Goal: Transaction & Acquisition: Download file/media

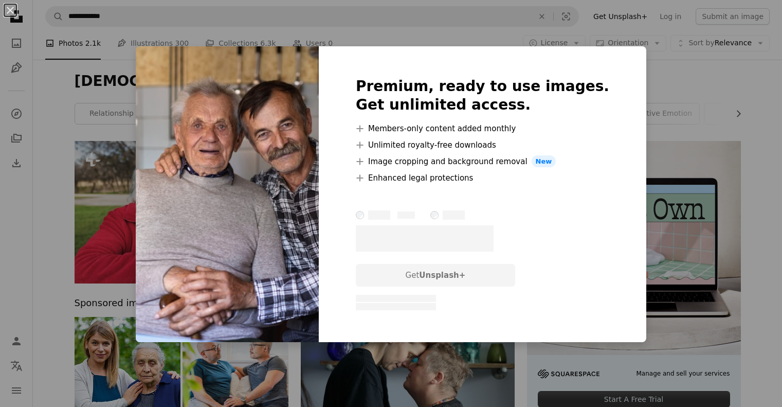
scroll to position [1008, 0]
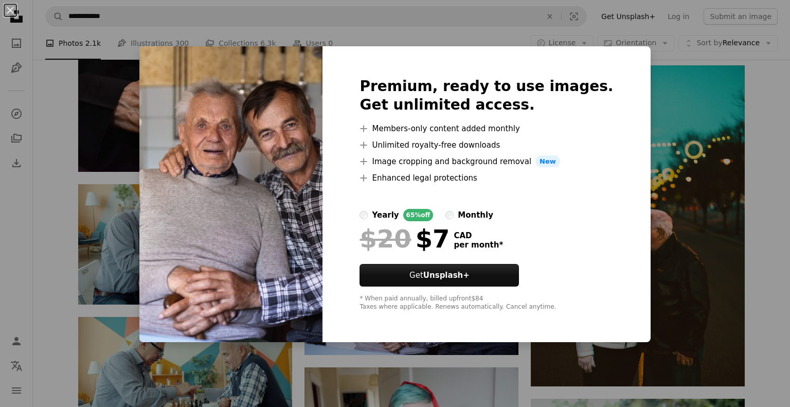
click at [143, 211] on div "An X shape Premium, ready to use images. Get unlimited access. A plus sign Memb…" at bounding box center [395, 203] width 790 height 407
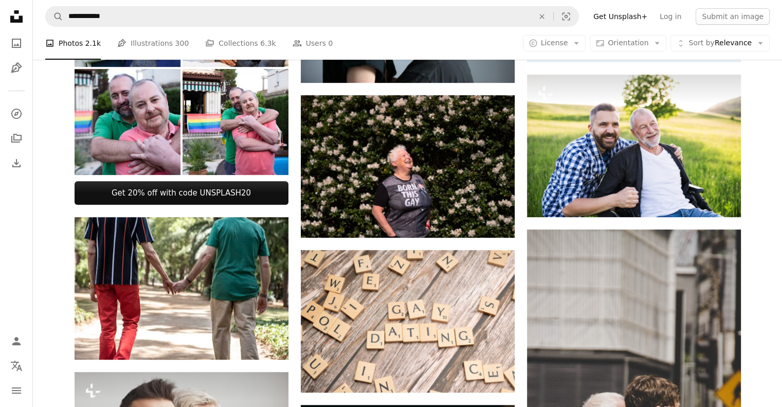
scroll to position [712, 0]
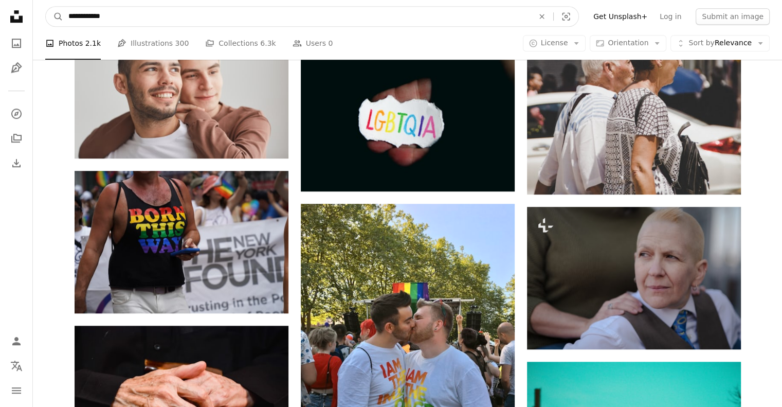
drag, startPoint x: 154, startPoint y: 12, endPoint x: 0, endPoint y: 28, distance: 155.1
type input "**********"
click button "A magnifying glass" at bounding box center [54, 17] width 17 height 20
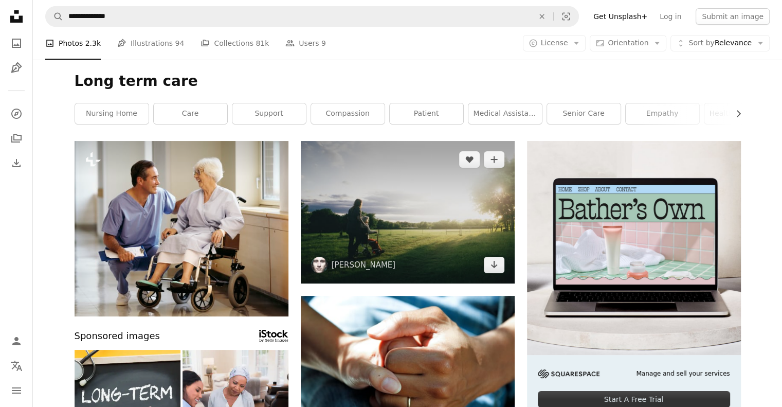
click at [384, 210] on img at bounding box center [408, 212] width 214 height 142
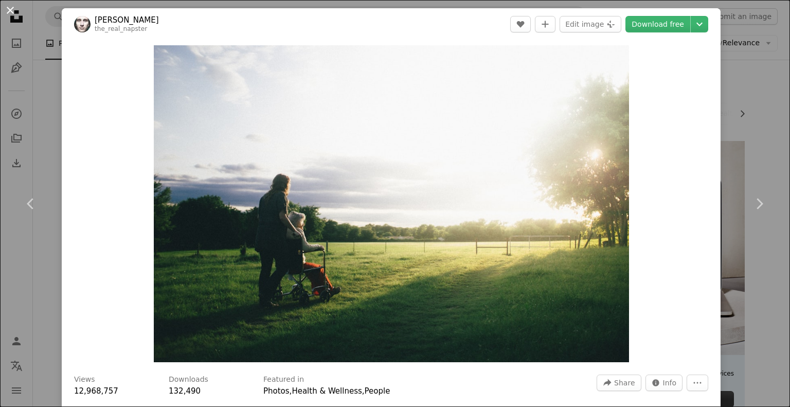
click at [8, 10] on button "An X shape" at bounding box center [10, 10] width 12 height 12
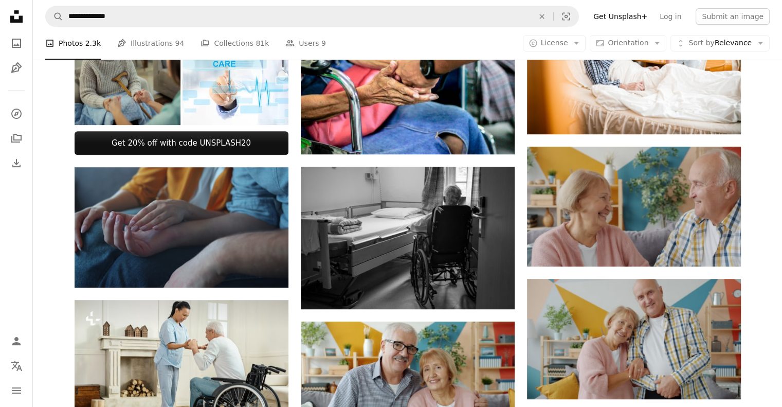
scroll to position [453, 0]
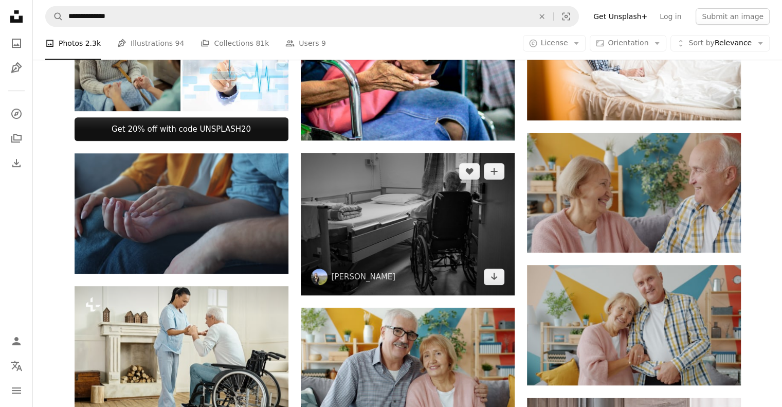
click at [424, 227] on img at bounding box center [408, 224] width 214 height 142
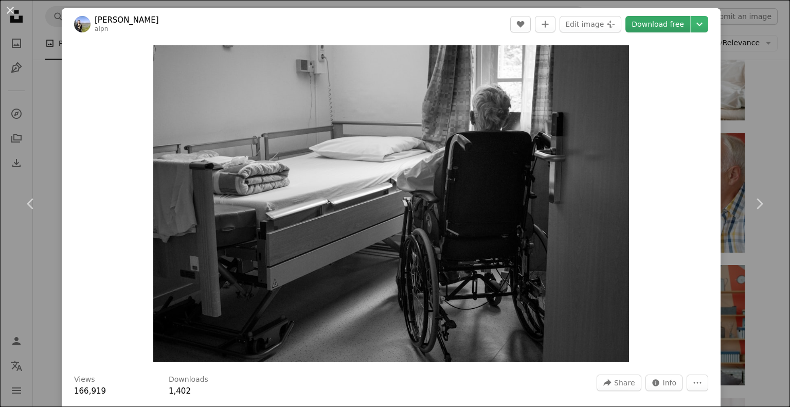
click at [651, 23] on link "Download free" at bounding box center [658, 24] width 65 height 16
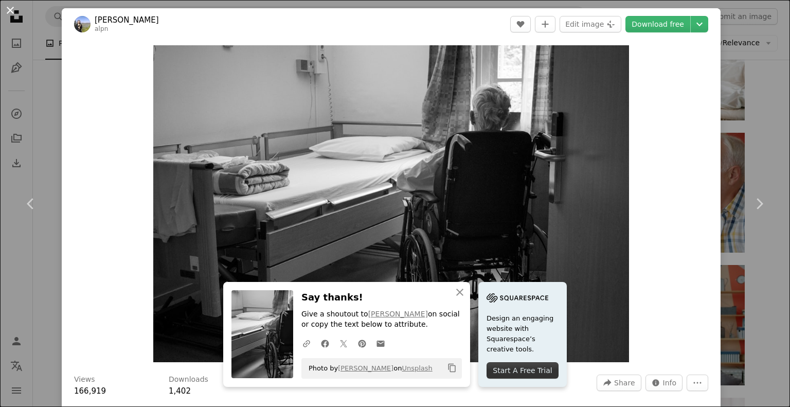
click at [10, 8] on button "An X shape" at bounding box center [10, 10] width 12 height 12
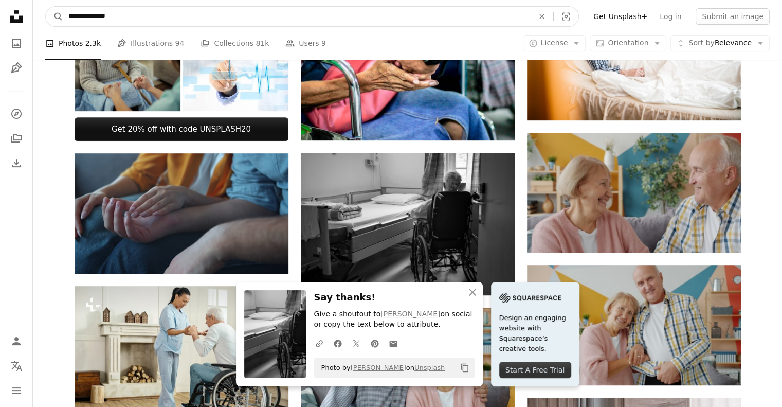
drag, startPoint x: 157, startPoint y: 18, endPoint x: 37, endPoint y: 21, distance: 120.4
click at [37, 21] on nav "**********" at bounding box center [407, 16] width 749 height 33
type input "***"
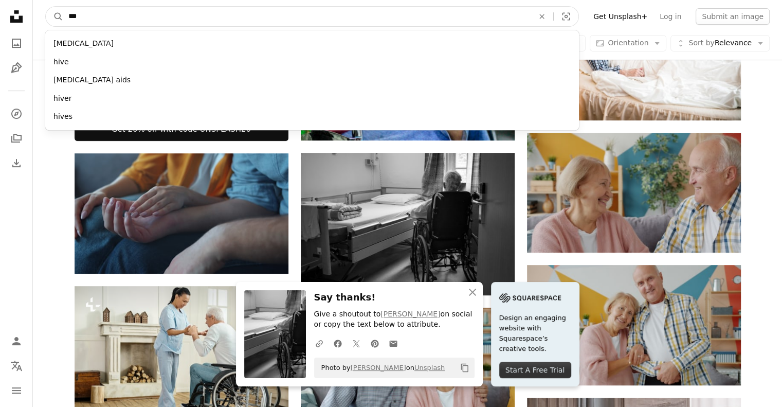
click button "A magnifying glass" at bounding box center [54, 17] width 17 height 20
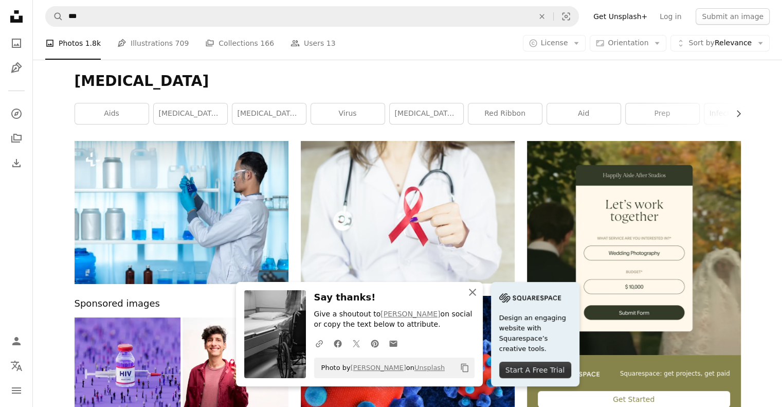
click at [474, 292] on icon "An X shape" at bounding box center [473, 292] width 12 height 12
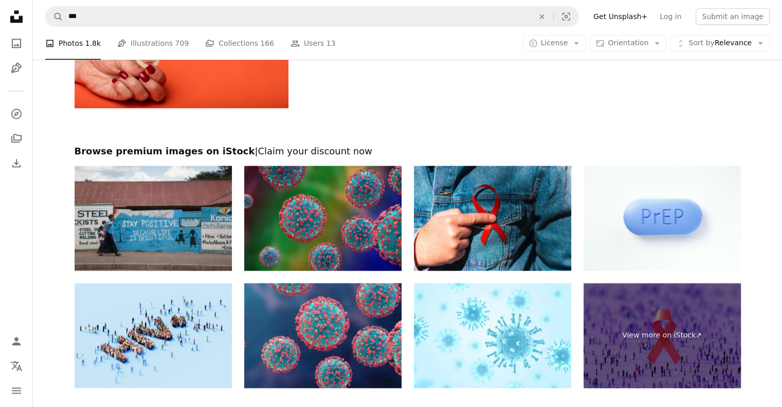
scroll to position [1597, 0]
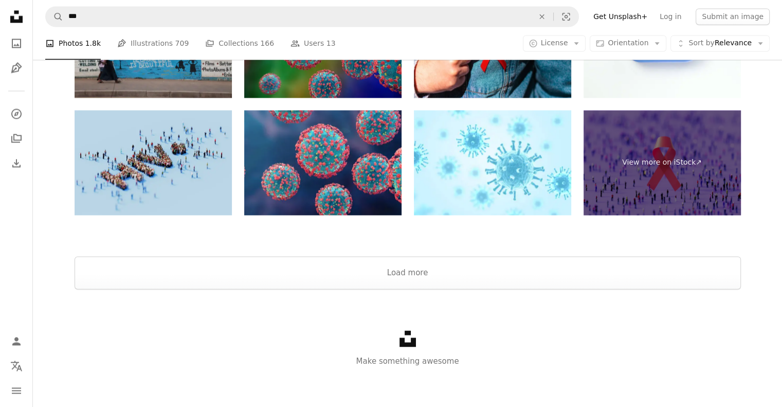
click at [164, 160] on img at bounding box center [153, 162] width 157 height 105
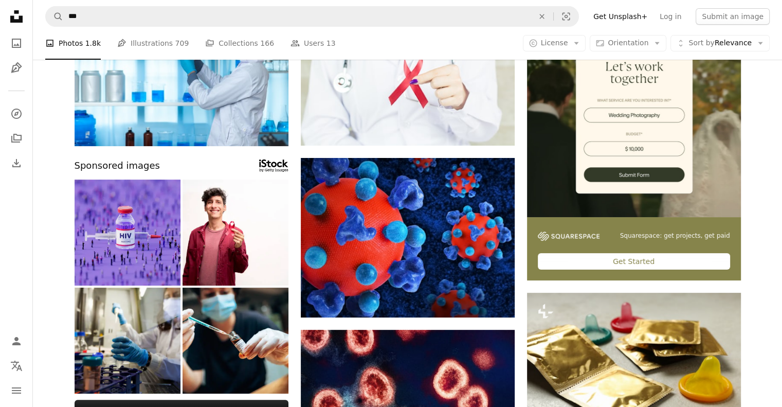
scroll to position [0, 0]
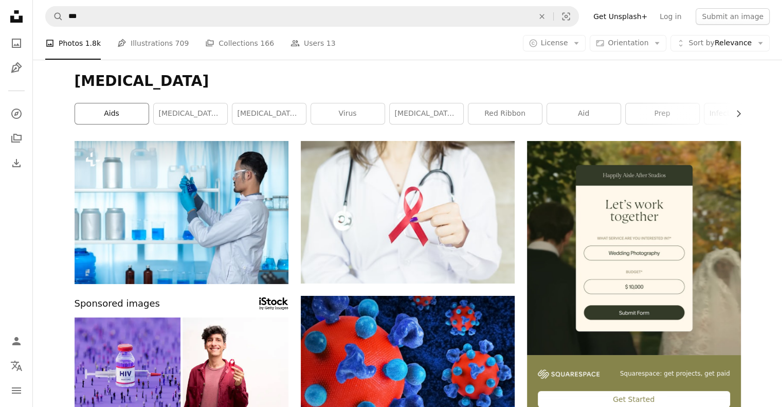
click at [123, 115] on link "aids" at bounding box center [112, 113] width 74 height 21
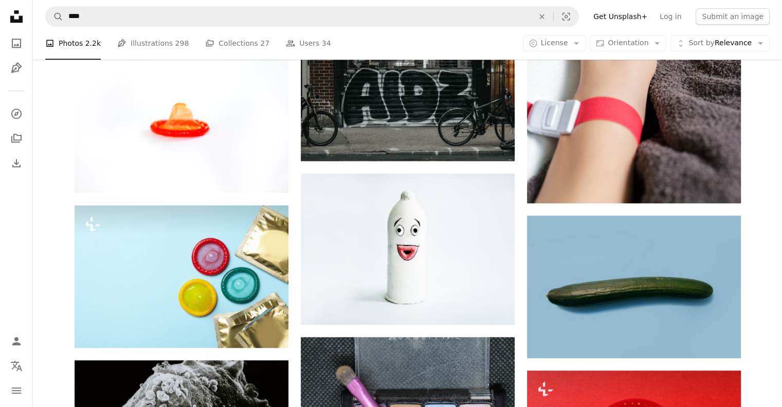
scroll to position [27, 0]
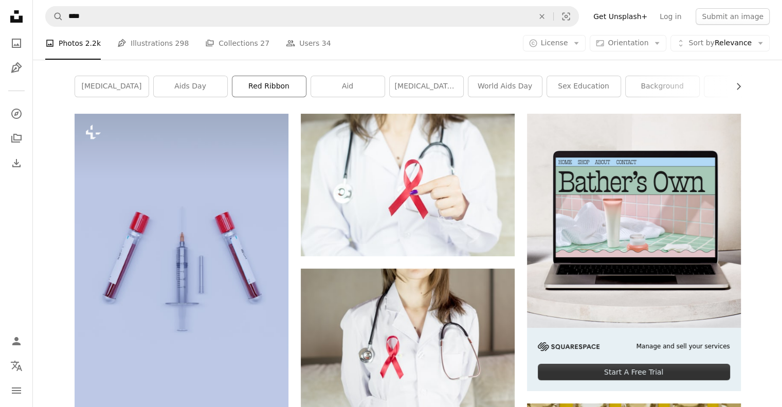
click at [276, 86] on link "red ribbon" at bounding box center [270, 86] width 74 height 21
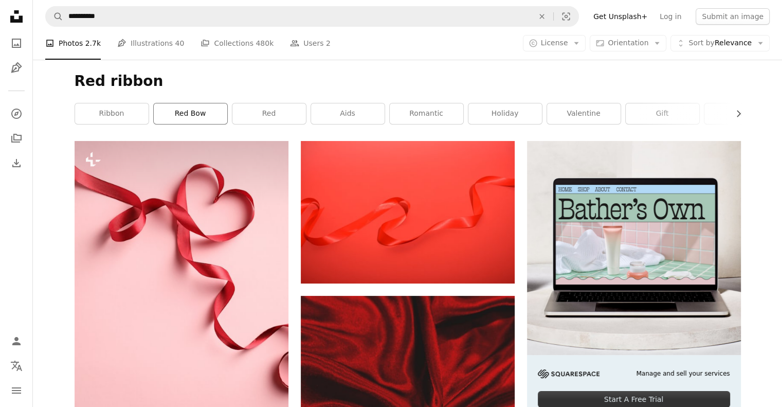
click at [183, 115] on link "red bow" at bounding box center [191, 113] width 74 height 21
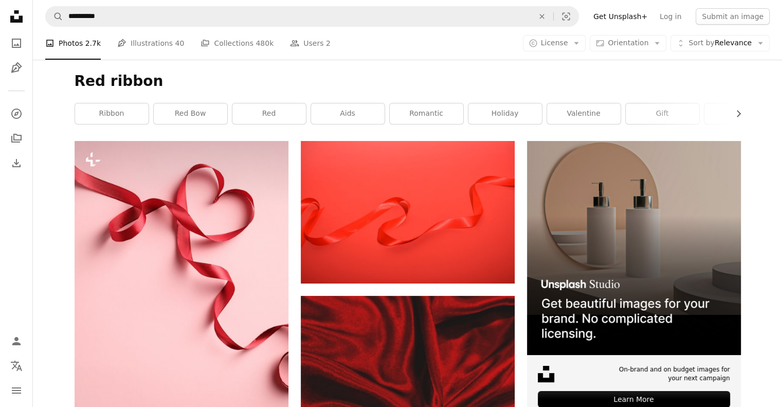
scroll to position [27, 0]
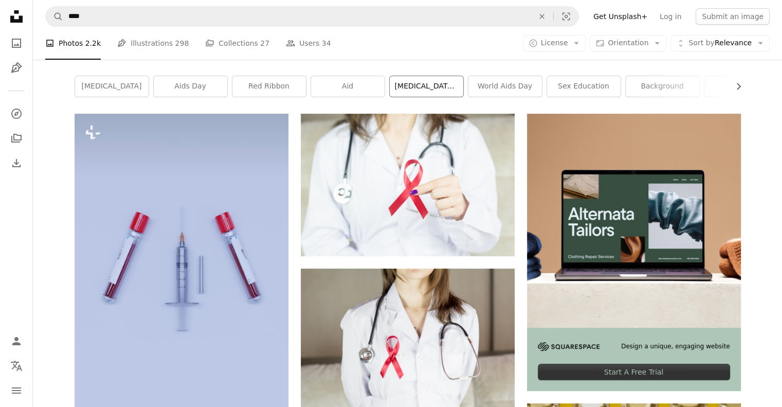
click at [422, 88] on link "[MEDICAL_DATA] aids" at bounding box center [427, 86] width 74 height 21
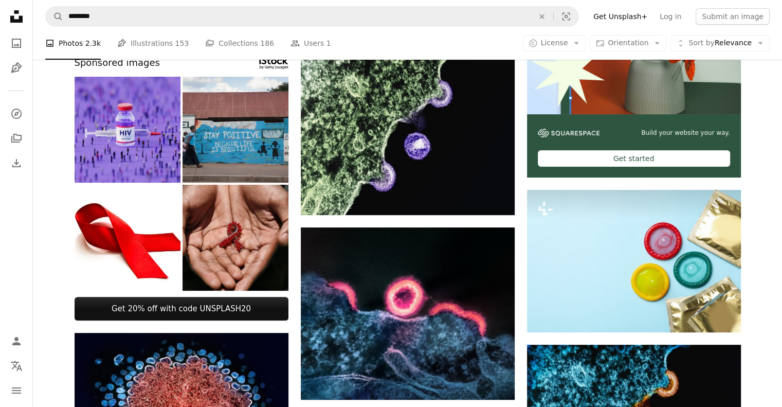
scroll to position [247, 0]
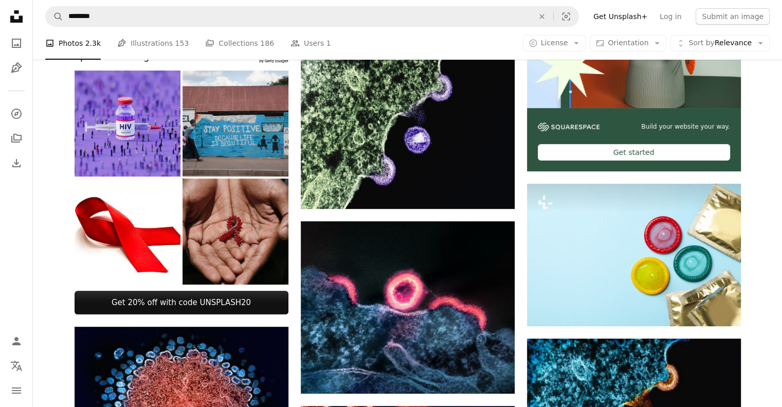
click at [236, 228] on img at bounding box center [236, 231] width 106 height 106
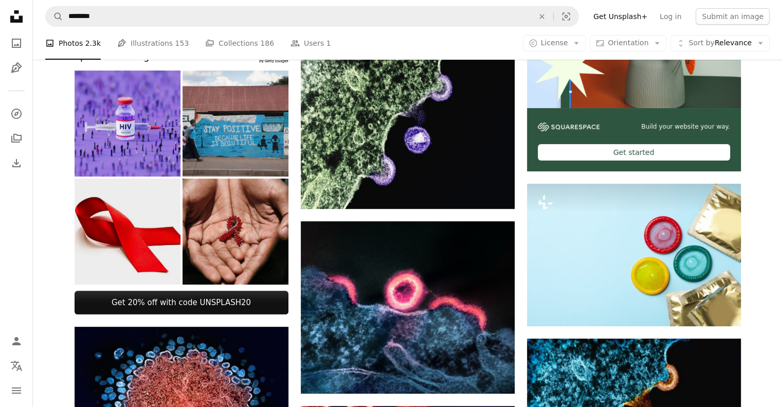
click at [128, 237] on img at bounding box center [128, 231] width 106 height 106
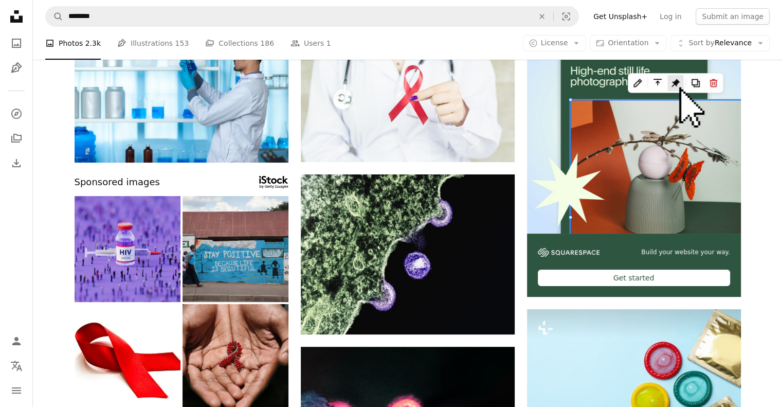
scroll to position [0, 0]
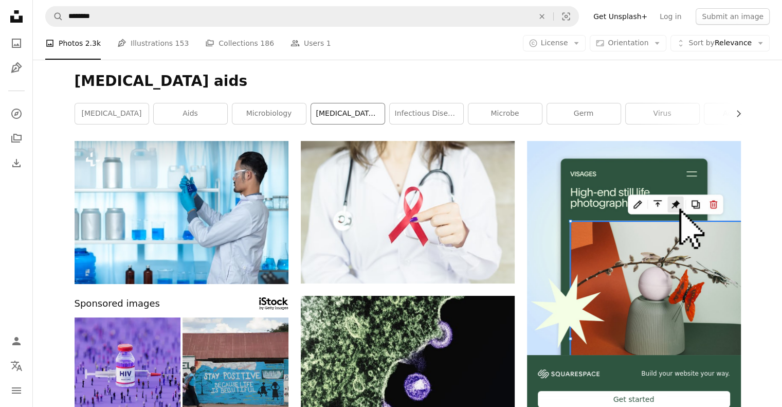
click at [344, 119] on link "[MEDICAL_DATA]-1" at bounding box center [348, 113] width 74 height 21
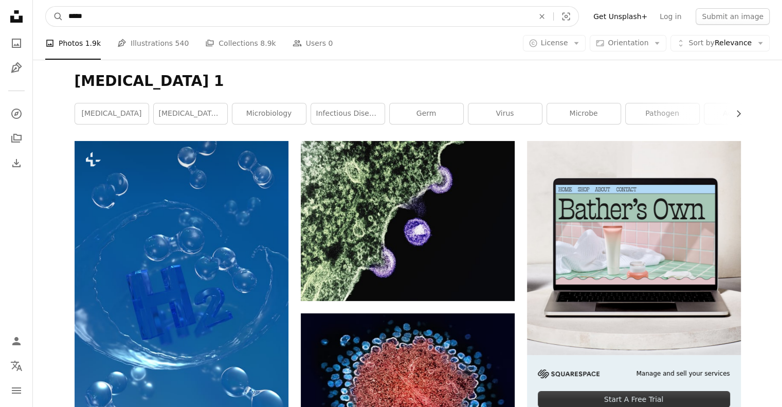
click at [63, 26] on div "*****" at bounding box center [297, 17] width 468 height 20
type input "**********"
click button "A magnifying glass" at bounding box center [54, 17] width 17 height 20
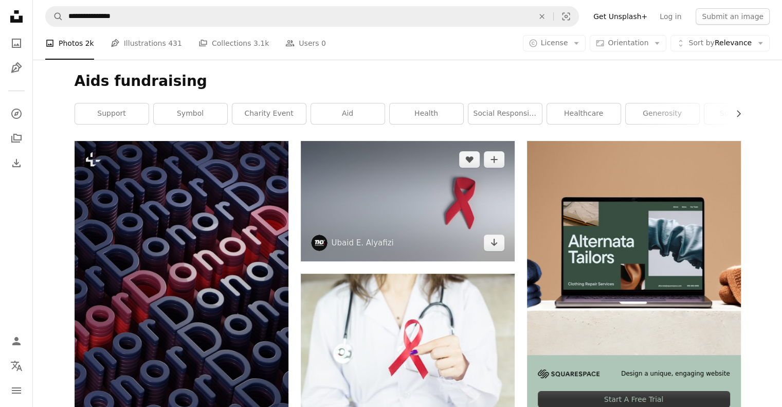
click at [420, 207] on img at bounding box center [408, 201] width 214 height 120
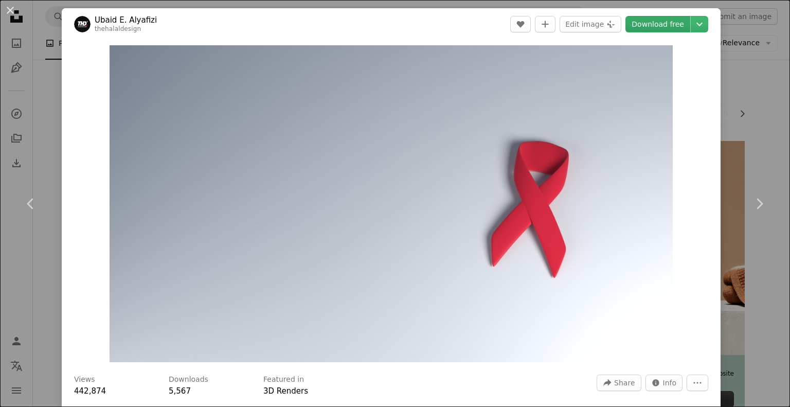
click at [647, 28] on link "Download free" at bounding box center [658, 24] width 65 height 16
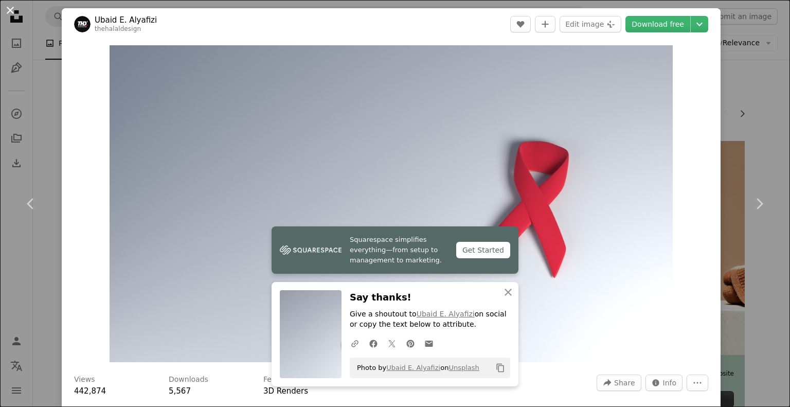
click at [11, 11] on button "An X shape" at bounding box center [10, 10] width 12 height 12
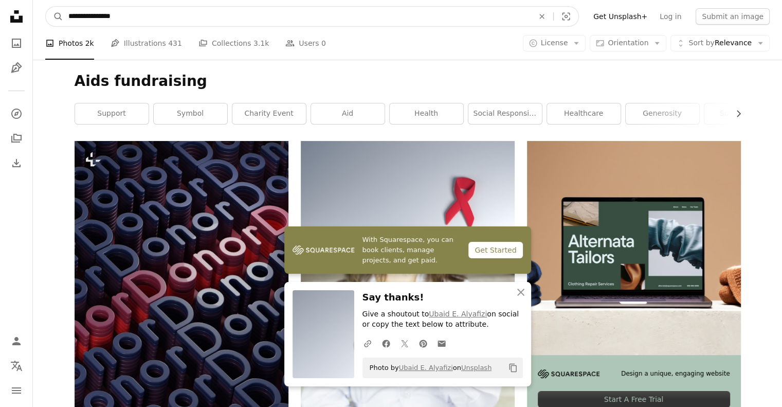
drag, startPoint x: 140, startPoint y: 16, endPoint x: 27, endPoint y: 23, distance: 113.3
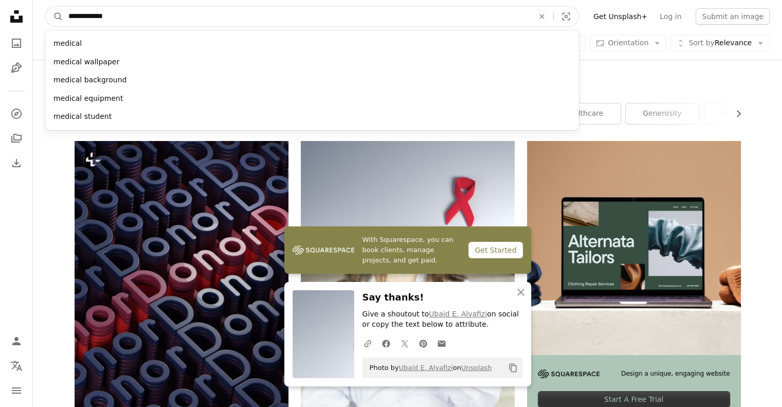
type input "**********"
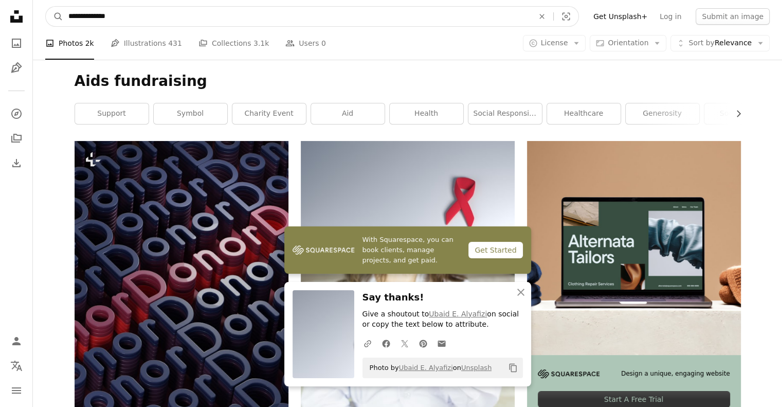
click button "A magnifying glass" at bounding box center [54, 17] width 17 height 20
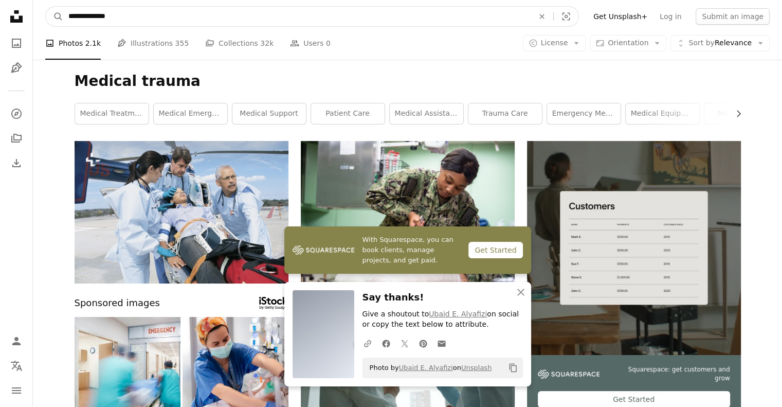
click at [120, 18] on input "**********" at bounding box center [297, 17] width 468 height 20
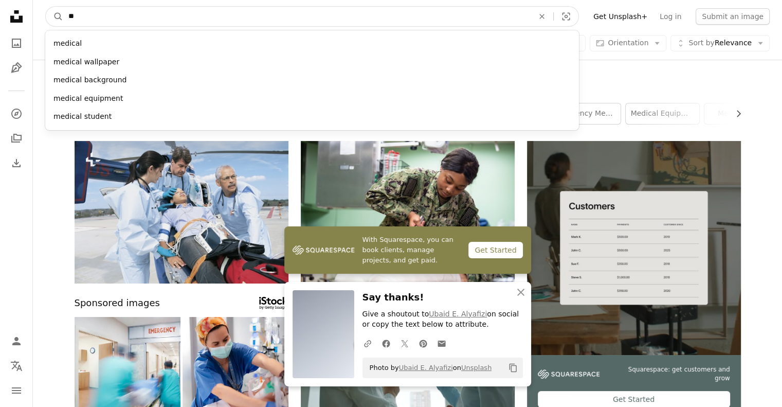
type input "*"
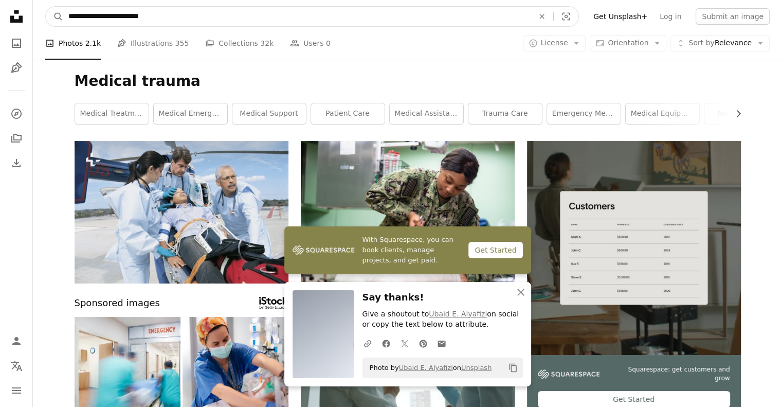
type input "**********"
click button "A magnifying glass" at bounding box center [54, 17] width 17 height 20
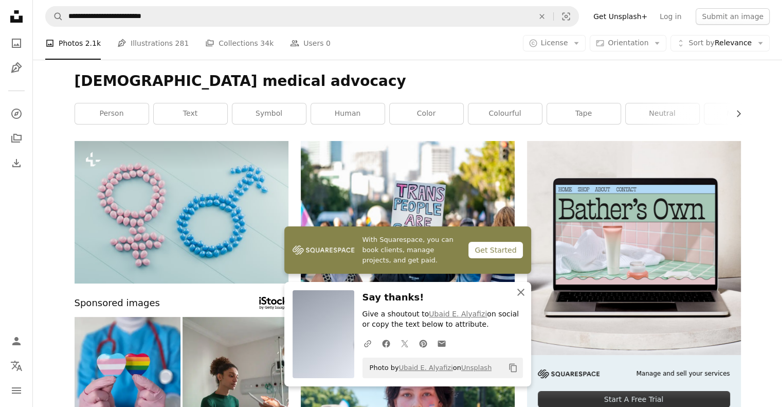
click at [521, 291] on icon "An X shape" at bounding box center [521, 292] width 12 height 12
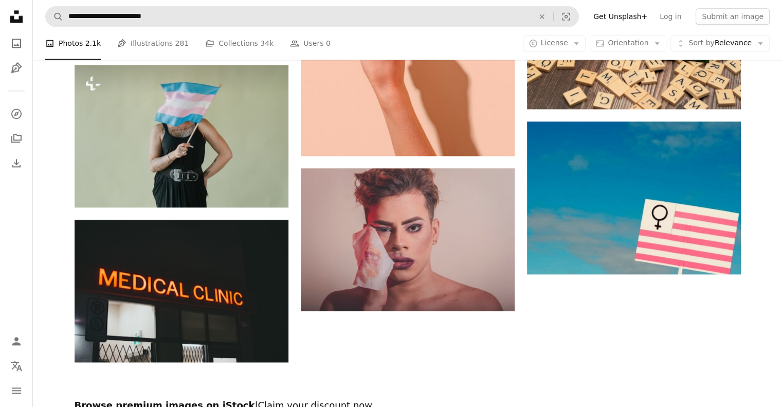
scroll to position [1461, 0]
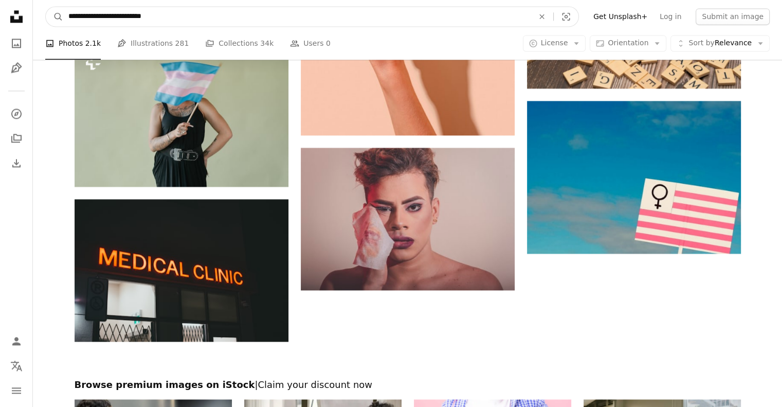
click at [182, 19] on input "**********" at bounding box center [297, 17] width 468 height 20
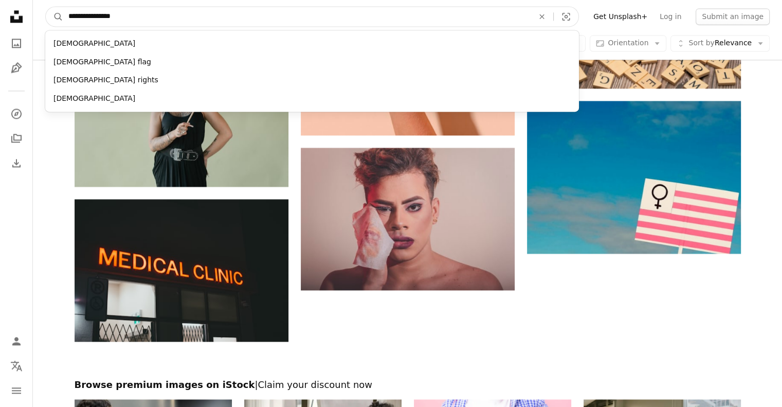
type input "**********"
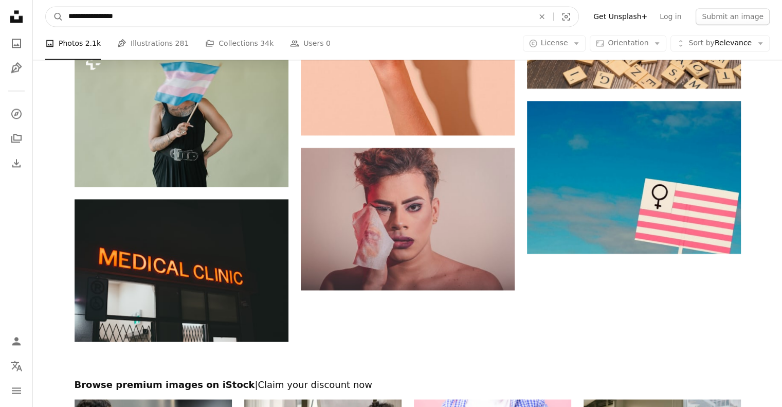
click button "A magnifying glass" at bounding box center [54, 17] width 17 height 20
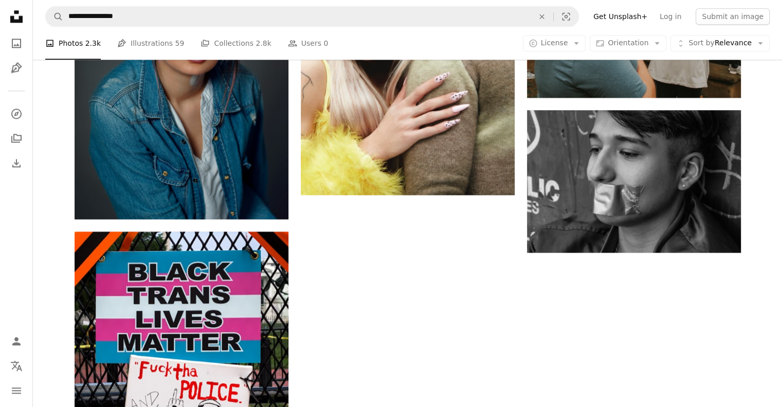
scroll to position [1420, 0]
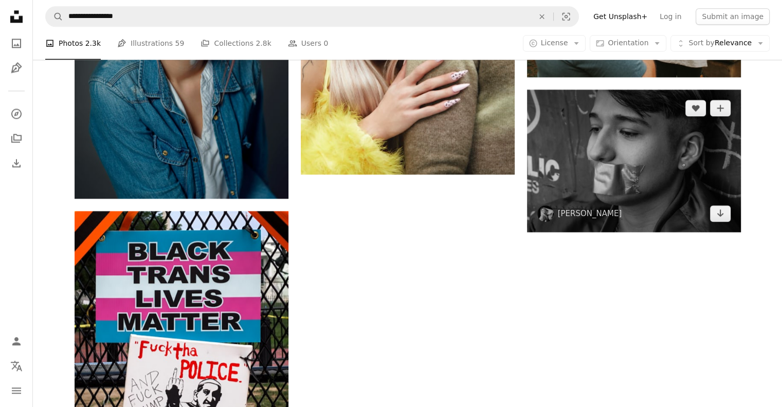
click at [627, 156] on img at bounding box center [634, 161] width 214 height 142
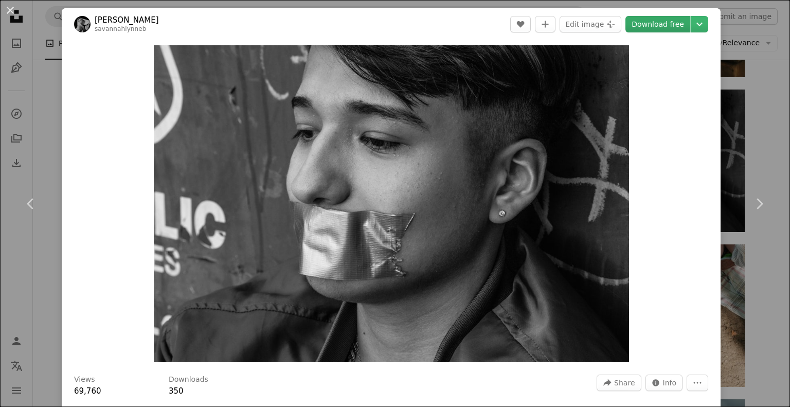
click at [647, 23] on link "Download free" at bounding box center [658, 24] width 65 height 16
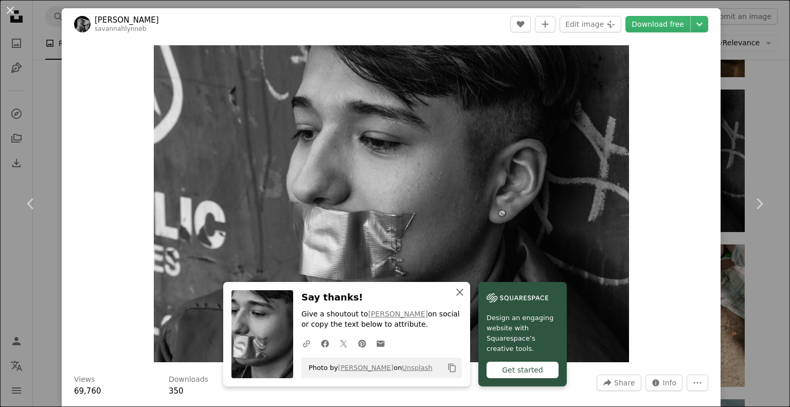
click at [456, 292] on icon "button" at bounding box center [459, 292] width 7 height 7
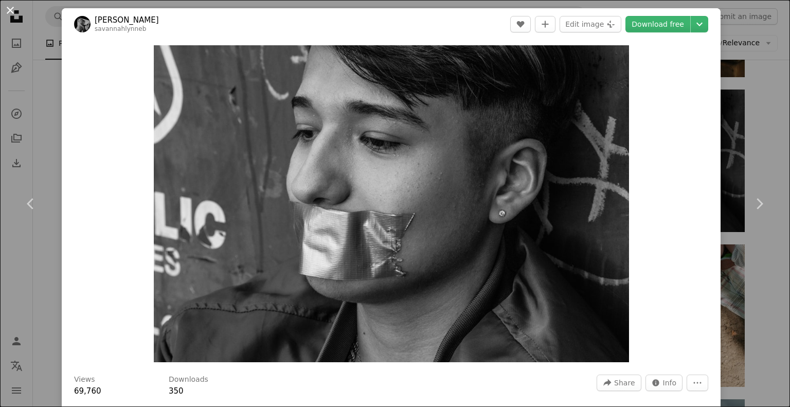
click at [8, 15] on button "An X shape" at bounding box center [10, 10] width 12 height 12
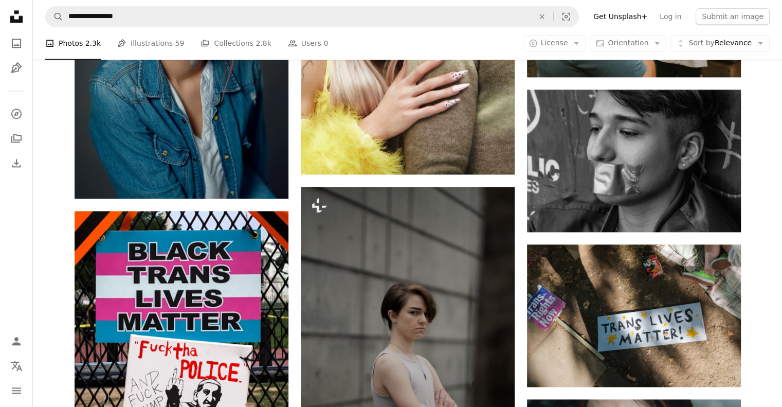
drag, startPoint x: 10, startPoint y: 9, endPoint x: 397, endPoint y: 39, distance: 388.0
click at [397, 39] on div "A photo Photos 2.3k Pen Tool Illustrations 59 A stack of folders Collections 2.…" at bounding box center [407, 43] width 725 height 33
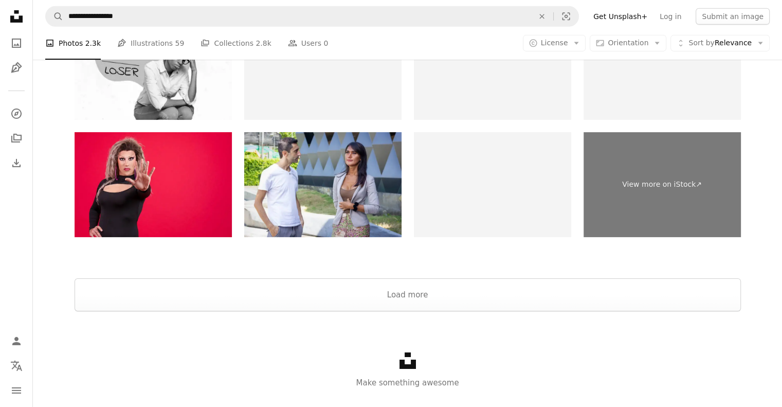
scroll to position [3398, 0]
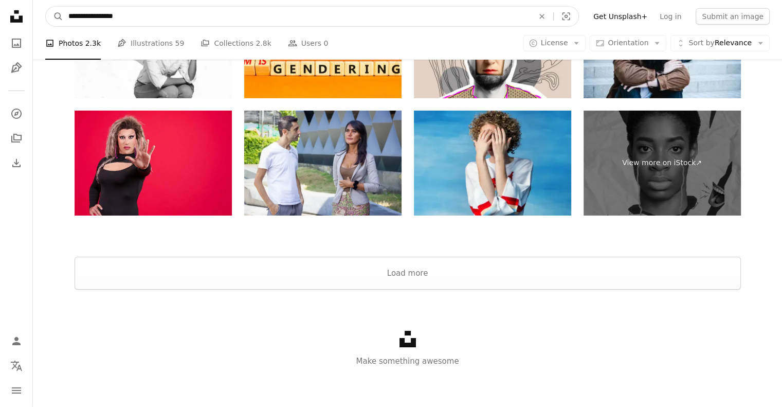
drag, startPoint x: 159, startPoint y: 17, endPoint x: 0, endPoint y: 18, distance: 159.0
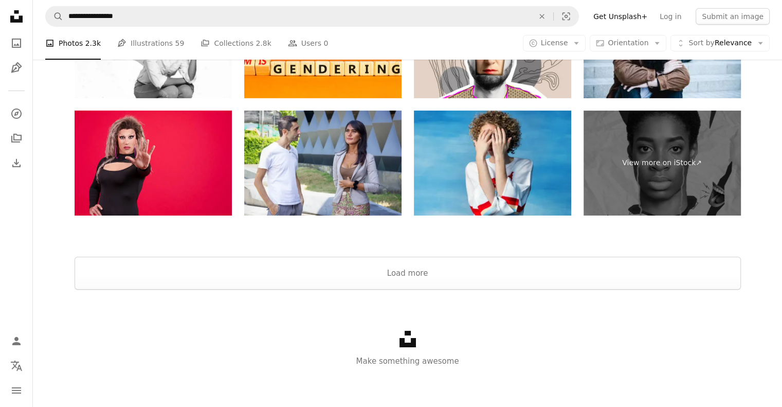
click at [0, 18] on nav "Unsplash logo Unsplash Home A photo Pen Tool A compass A stack of folders Downl…" at bounding box center [16, 203] width 33 height 407
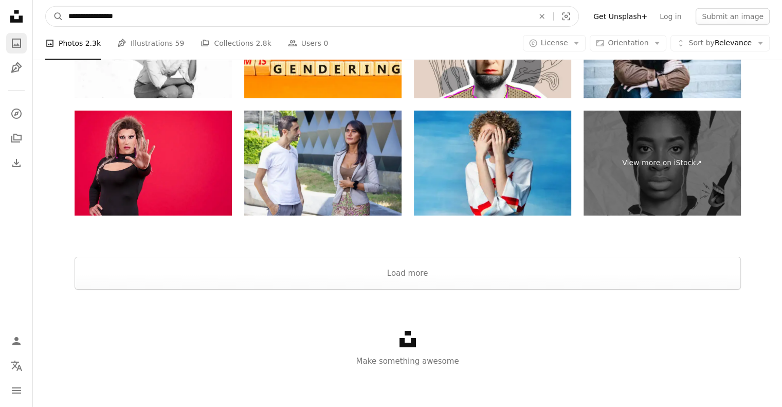
drag, startPoint x: 137, startPoint y: 19, endPoint x: 12, endPoint y: 32, distance: 125.3
type input "****"
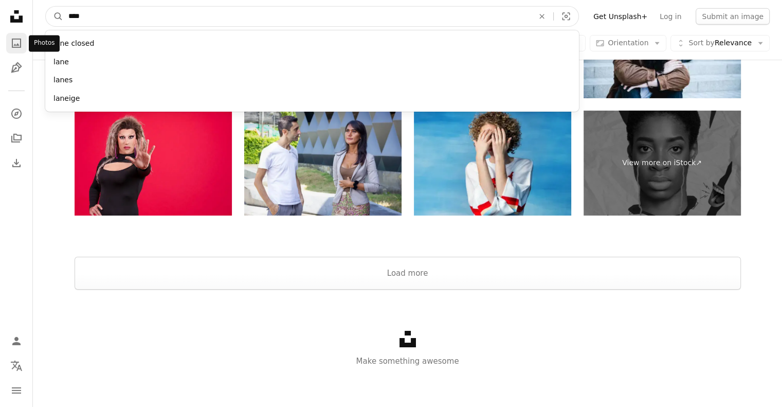
click button "A magnifying glass" at bounding box center [54, 17] width 17 height 20
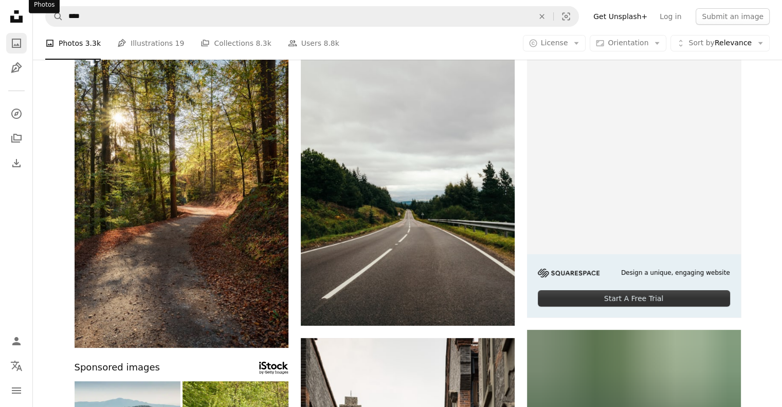
scroll to position [62, 0]
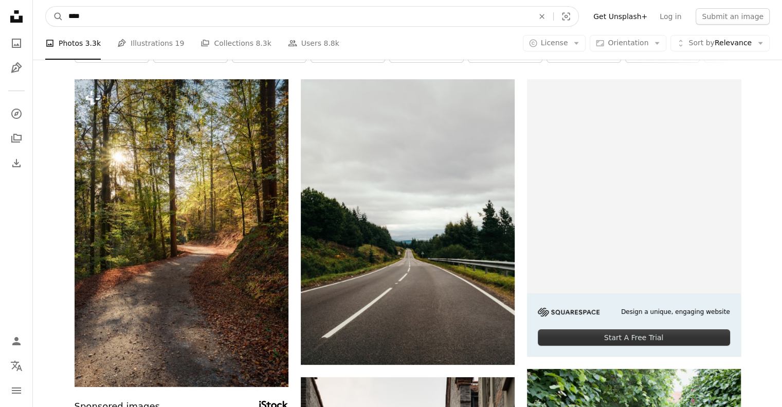
drag, startPoint x: 86, startPoint y: 15, endPoint x: 30, endPoint y: 17, distance: 55.6
type input "**********"
click button "A magnifying glass" at bounding box center [54, 17] width 17 height 20
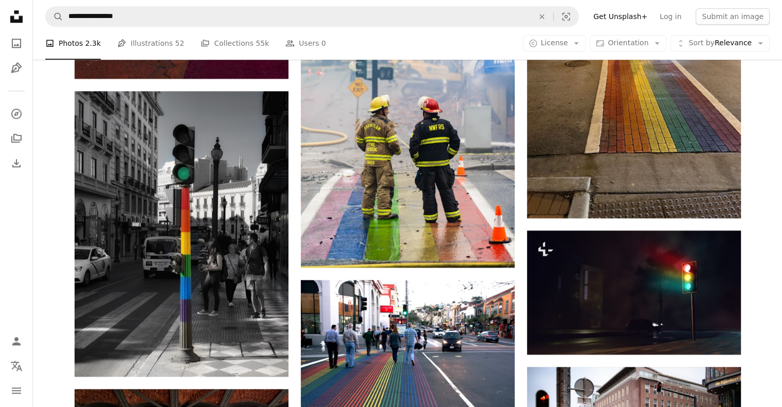
scroll to position [1276, 0]
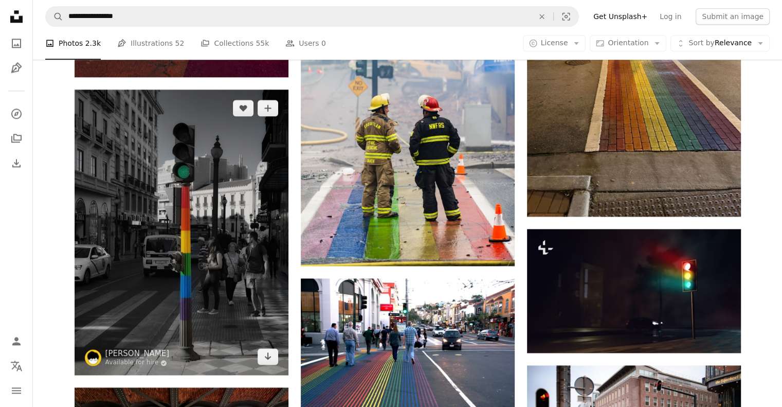
click at [190, 227] on img at bounding box center [182, 232] width 214 height 285
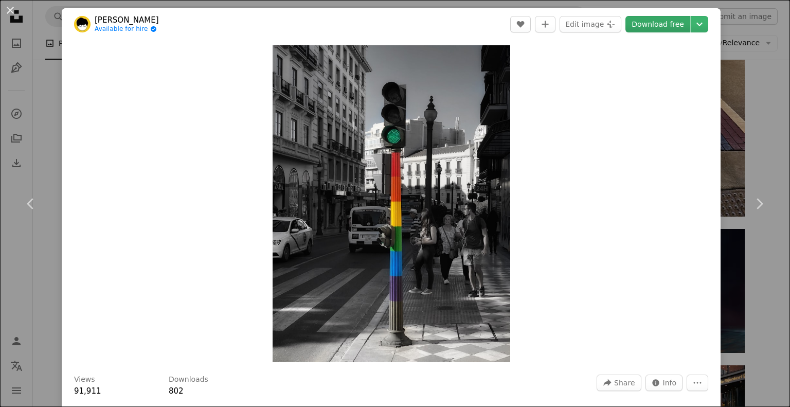
click at [658, 26] on link "Download free" at bounding box center [658, 24] width 65 height 16
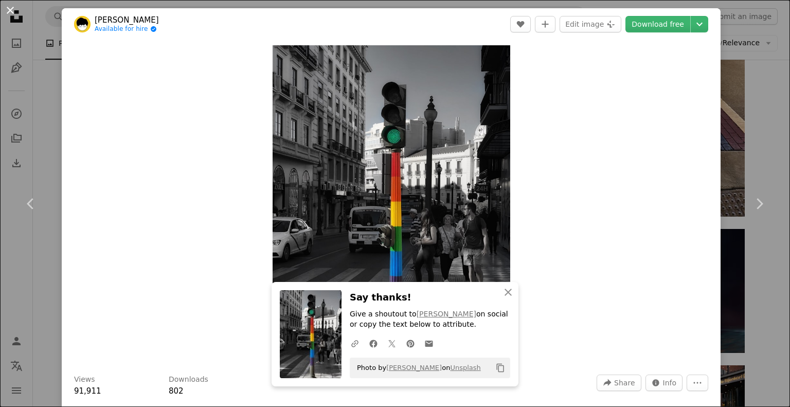
click at [13, 8] on button "An X shape" at bounding box center [10, 10] width 12 height 12
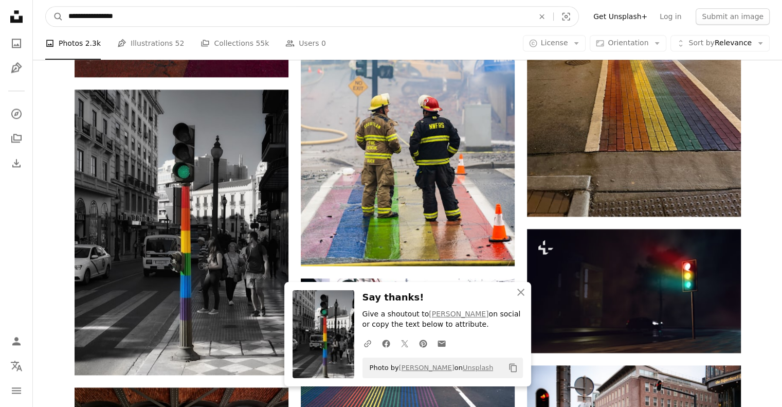
drag, startPoint x: 155, startPoint y: 19, endPoint x: 8, endPoint y: 15, distance: 147.7
type input "**********"
click button "A magnifying glass" at bounding box center [54, 17] width 17 height 20
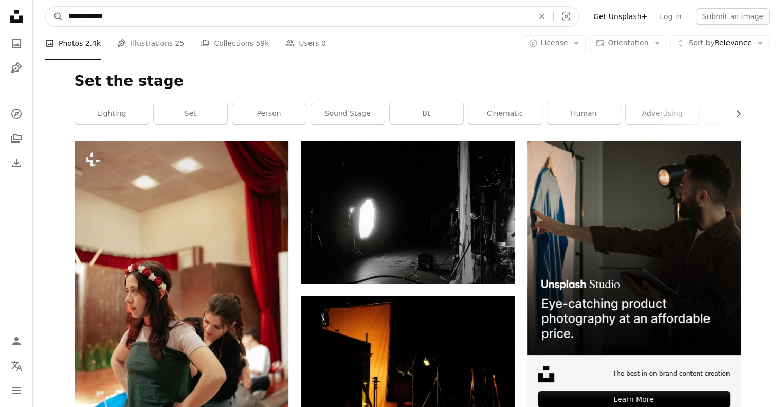
drag, startPoint x: 99, startPoint y: 13, endPoint x: 0, endPoint y: 14, distance: 99.3
type input "**********"
click button "A magnifying glass" at bounding box center [54, 17] width 17 height 20
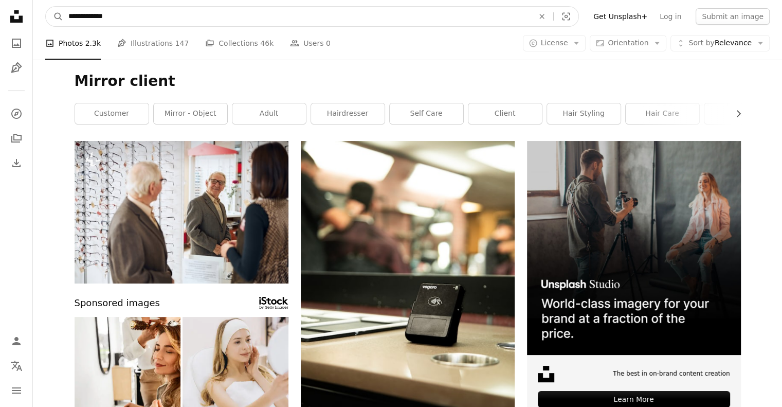
drag, startPoint x: 135, startPoint y: 18, endPoint x: 0, endPoint y: 22, distance: 135.3
type input "*******"
click button "A magnifying glass" at bounding box center [54, 17] width 17 height 20
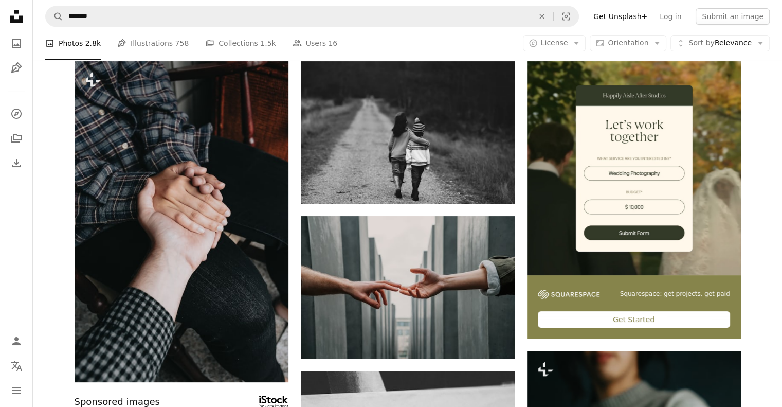
scroll to position [82, 0]
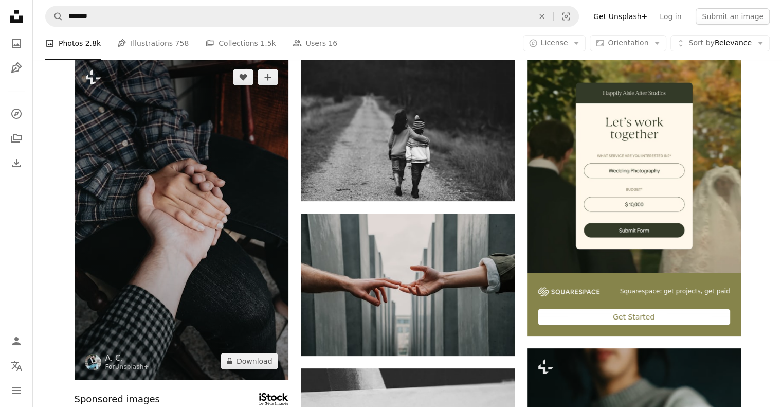
click at [192, 153] on img at bounding box center [182, 219] width 214 height 321
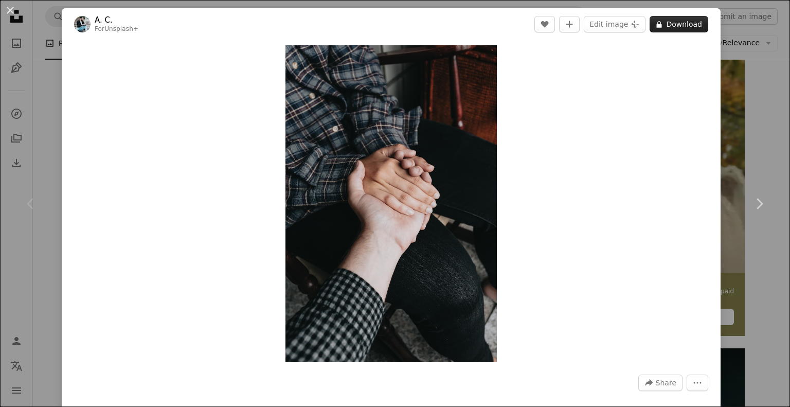
click at [675, 27] on button "A lock Download" at bounding box center [679, 24] width 59 height 16
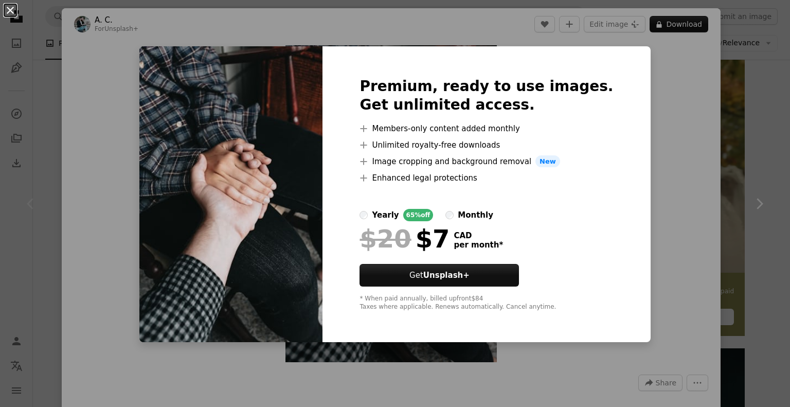
click at [9, 11] on button "An X shape" at bounding box center [10, 10] width 12 height 12
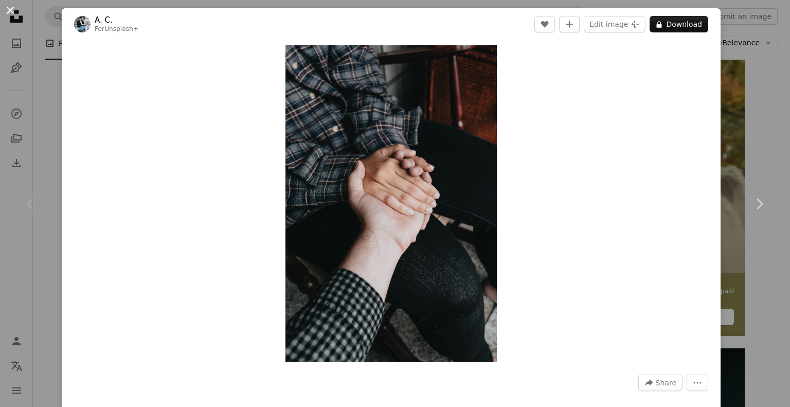
click at [8, 10] on button "An X shape" at bounding box center [10, 10] width 12 height 12
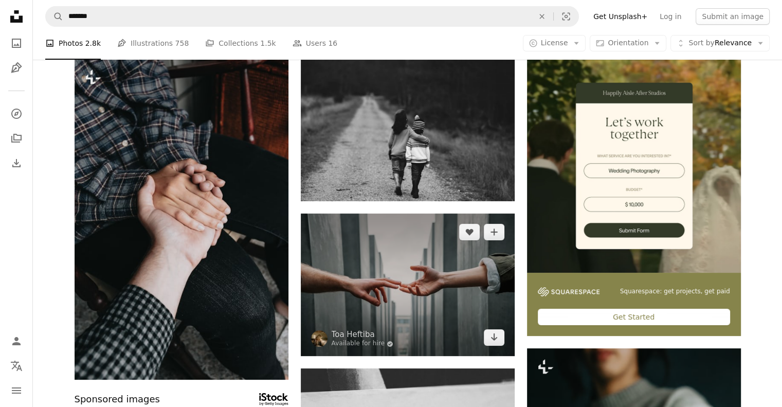
click at [398, 261] on img at bounding box center [408, 284] width 214 height 142
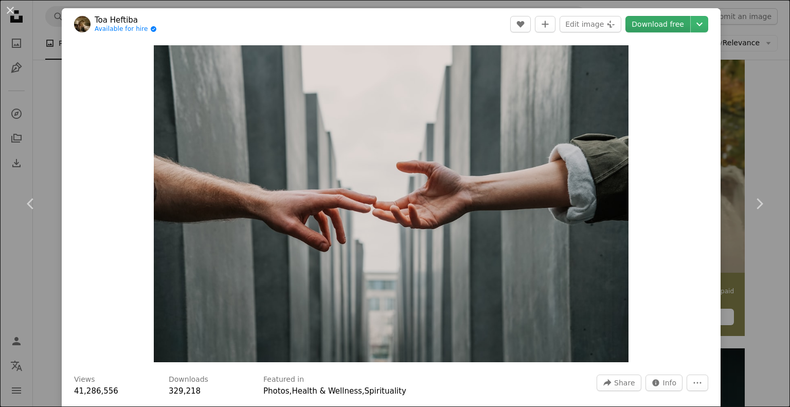
click at [642, 23] on link "Download free" at bounding box center [658, 24] width 65 height 16
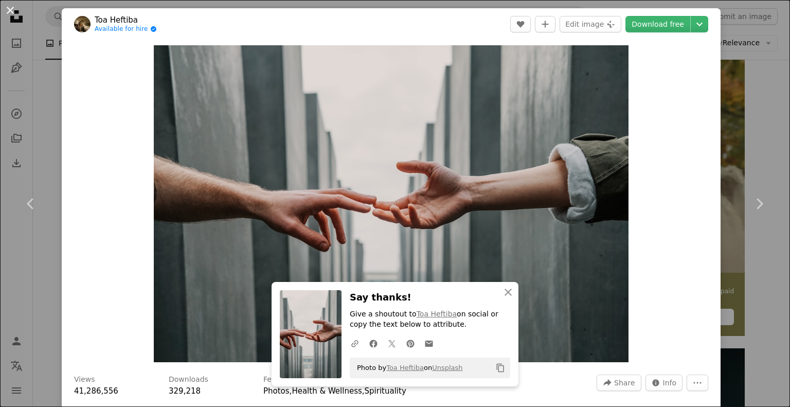
click at [10, 9] on button "An X shape" at bounding box center [10, 10] width 12 height 12
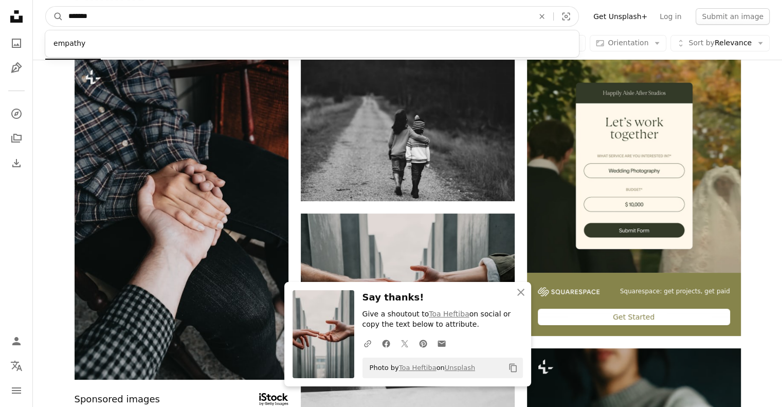
drag, startPoint x: 119, startPoint y: 16, endPoint x: 20, endPoint y: 17, distance: 99.3
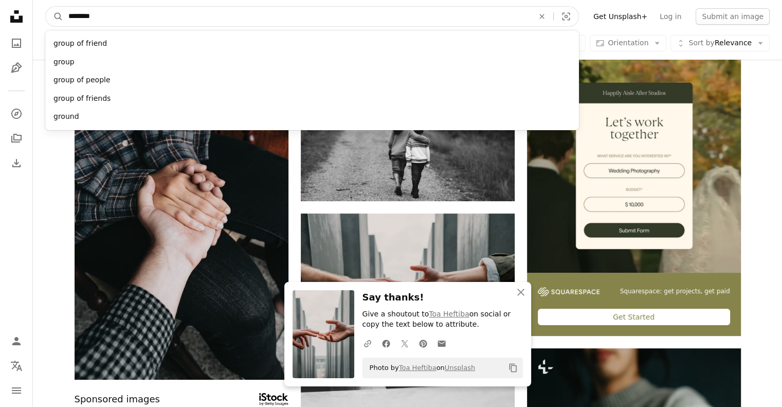
type input "*********"
click button "A magnifying glass" at bounding box center [54, 17] width 17 height 20
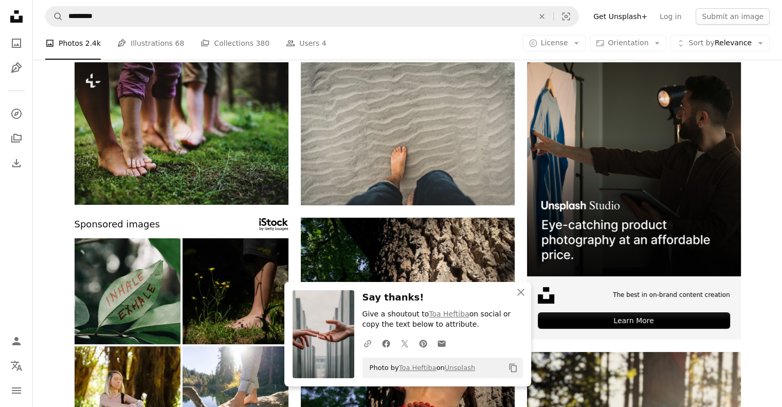
scroll to position [82, 0]
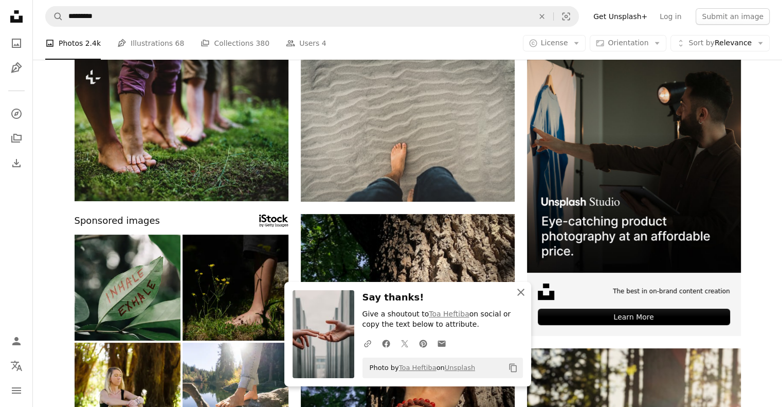
click at [523, 292] on icon "An X shape" at bounding box center [521, 292] width 12 height 12
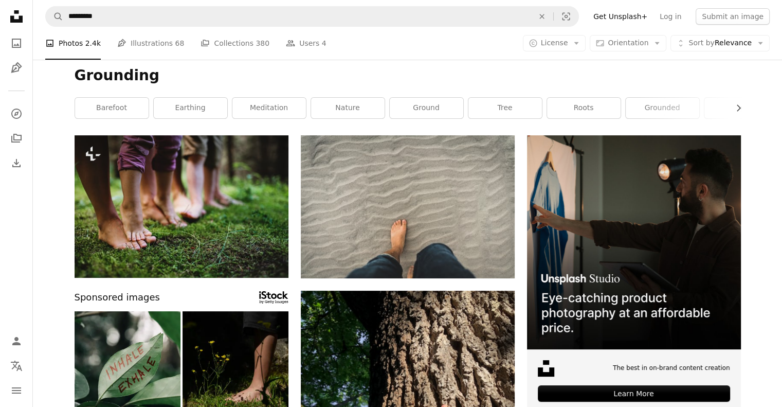
scroll to position [0, 0]
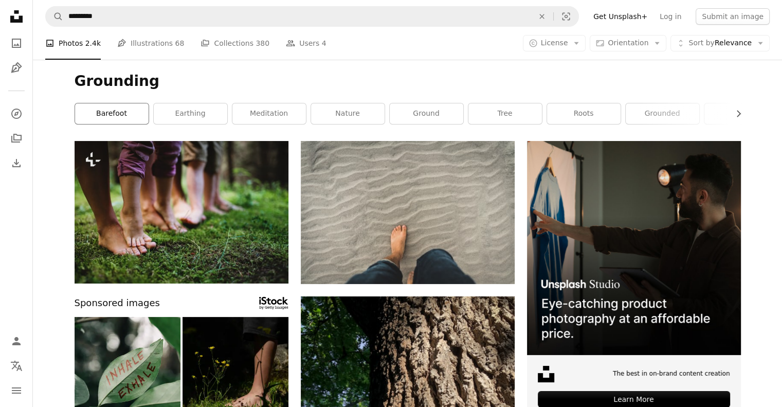
click at [111, 114] on link "barefoot" at bounding box center [112, 113] width 74 height 21
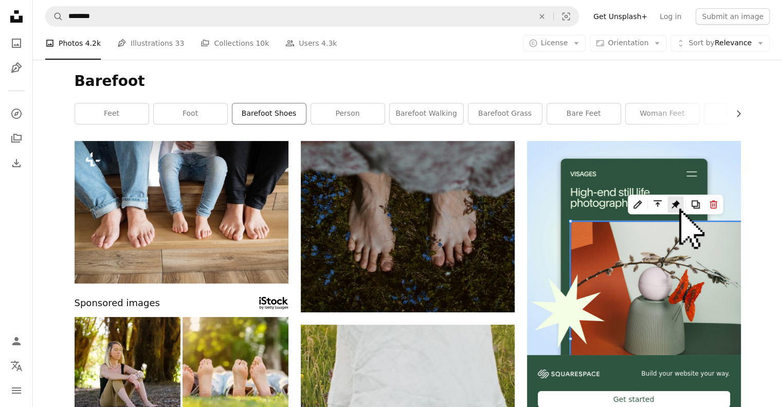
click at [269, 113] on link "barefoot shoes" at bounding box center [270, 113] width 74 height 21
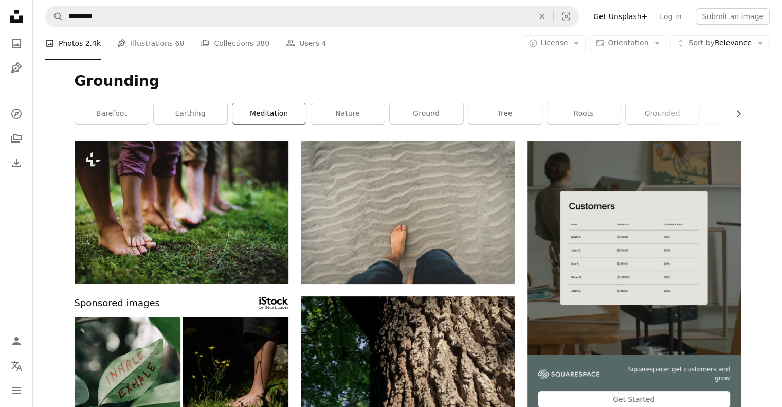
click at [271, 114] on link "meditation" at bounding box center [270, 113] width 74 height 21
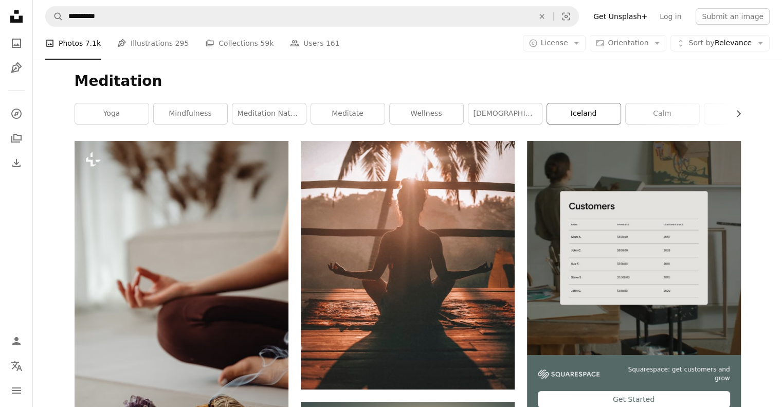
click at [590, 111] on link "iceland" at bounding box center [584, 113] width 74 height 21
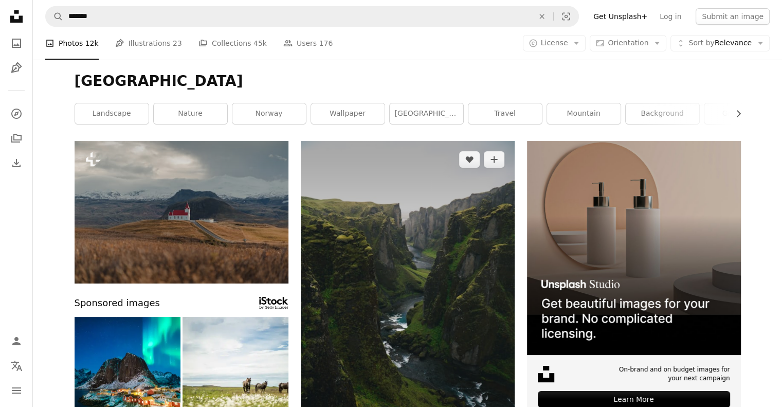
click at [407, 269] on img at bounding box center [408, 301] width 214 height 321
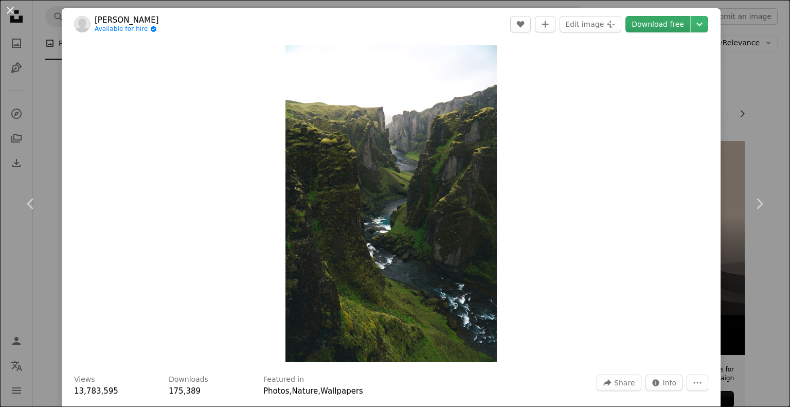
click at [651, 24] on link "Download free" at bounding box center [658, 24] width 65 height 16
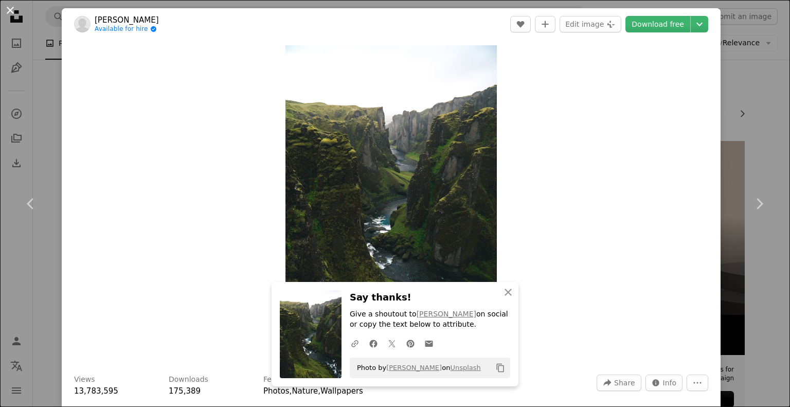
click at [14, 12] on button "An X shape" at bounding box center [10, 10] width 12 height 12
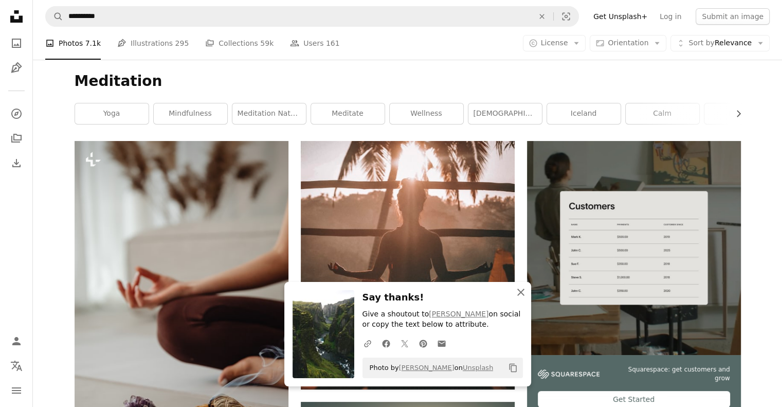
click at [522, 296] on icon "An X shape" at bounding box center [521, 292] width 12 height 12
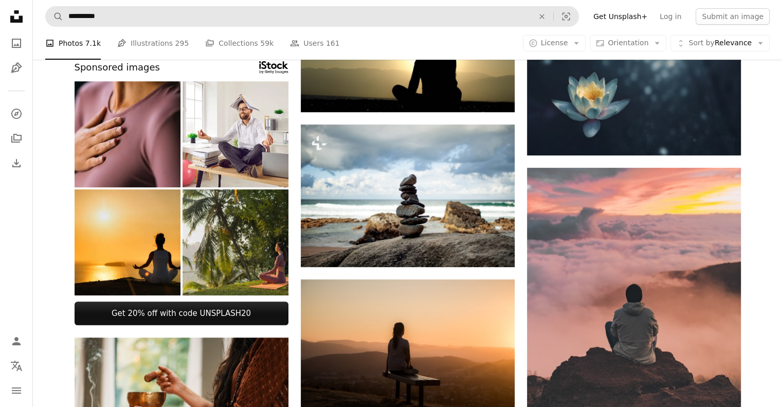
scroll to position [453, 0]
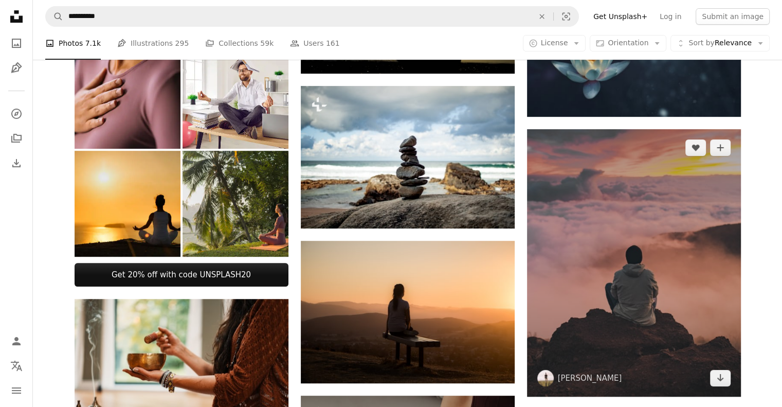
click at [653, 264] on img at bounding box center [634, 262] width 214 height 267
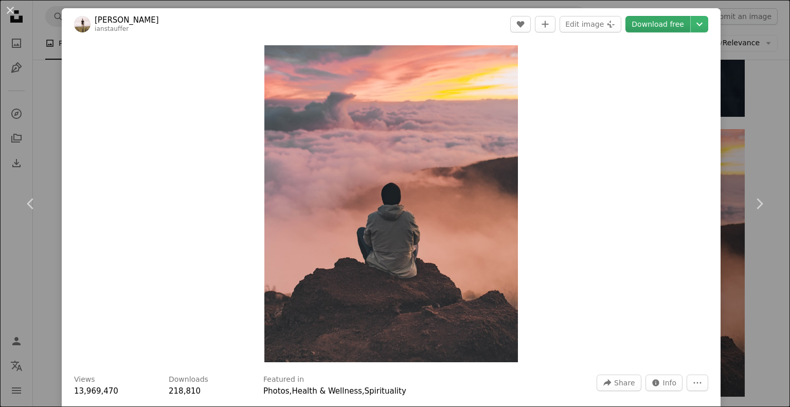
click at [646, 26] on link "Download free" at bounding box center [658, 24] width 65 height 16
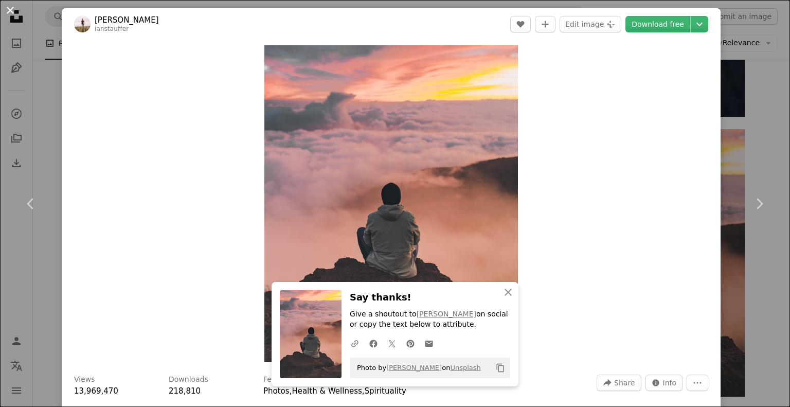
click at [9, 11] on button "An X shape" at bounding box center [10, 10] width 12 height 12
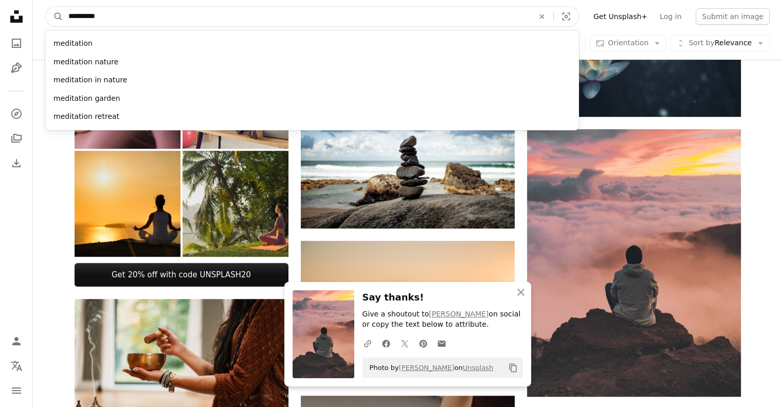
drag, startPoint x: 113, startPoint y: 13, endPoint x: 0, endPoint y: 13, distance: 113.2
type input "*******"
click button "A magnifying glass" at bounding box center [54, 17] width 17 height 20
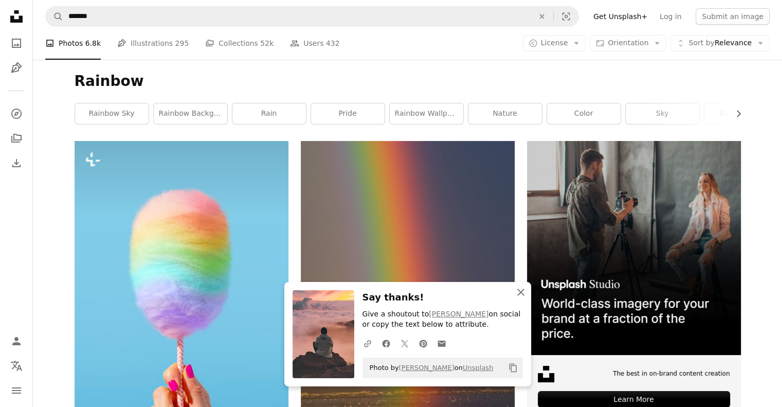
click at [524, 290] on icon "An X shape" at bounding box center [521, 292] width 12 height 12
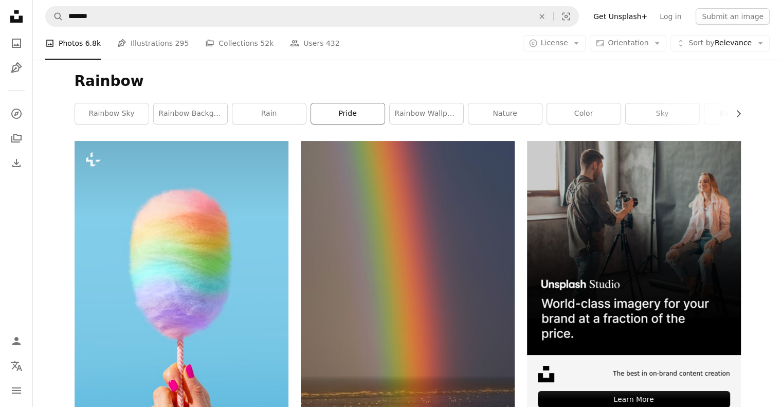
click at [348, 111] on link "pride" at bounding box center [348, 113] width 74 height 21
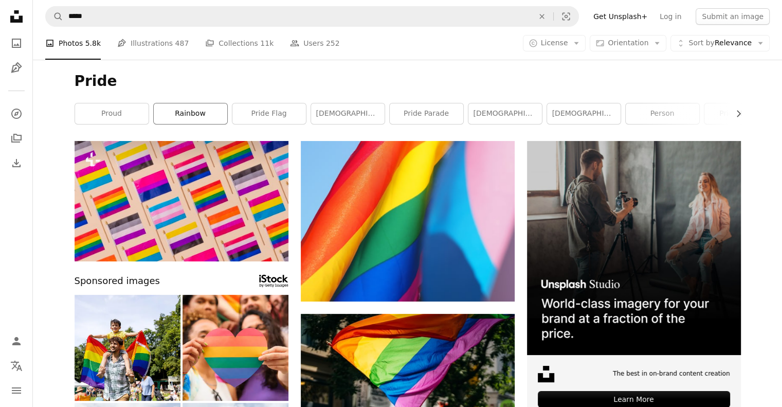
click at [190, 109] on link "rainbow" at bounding box center [191, 113] width 74 height 21
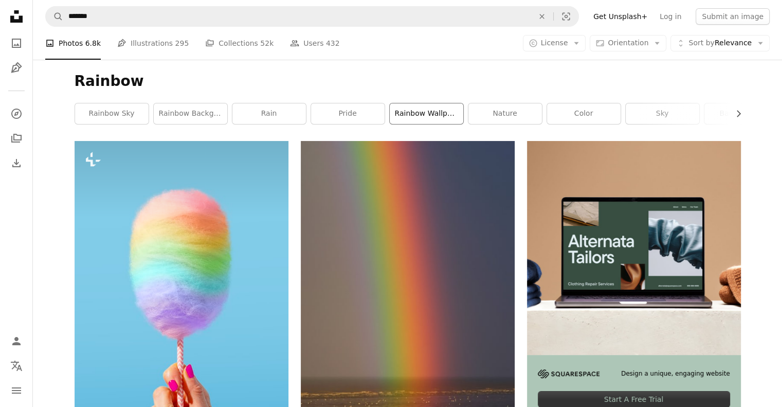
click at [403, 113] on link "rainbow wallpaper" at bounding box center [427, 113] width 74 height 21
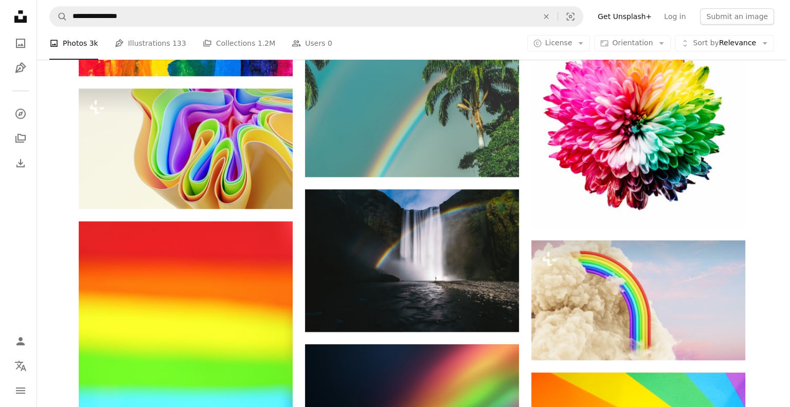
scroll to position [749, 0]
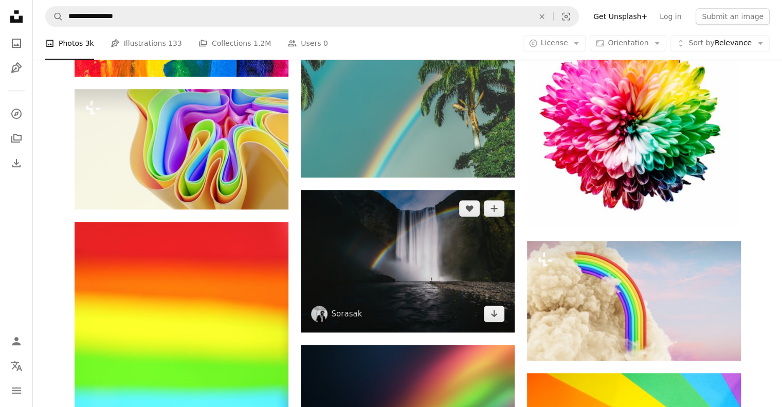
click at [423, 263] on img at bounding box center [408, 261] width 214 height 142
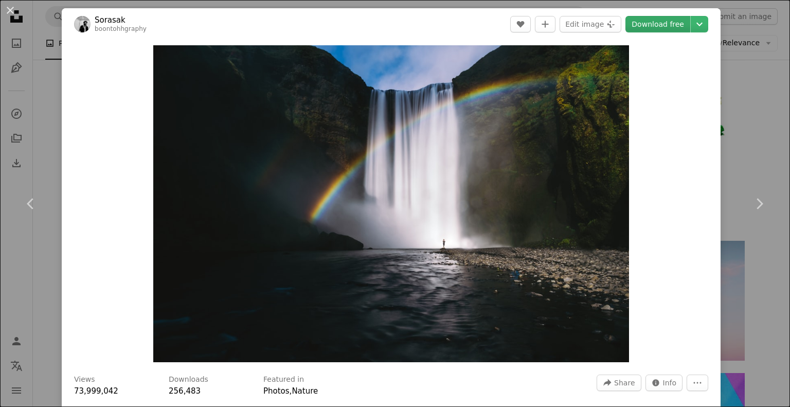
click at [645, 25] on link "Download free" at bounding box center [658, 24] width 65 height 16
